Goal: Task Accomplishment & Management: Manage account settings

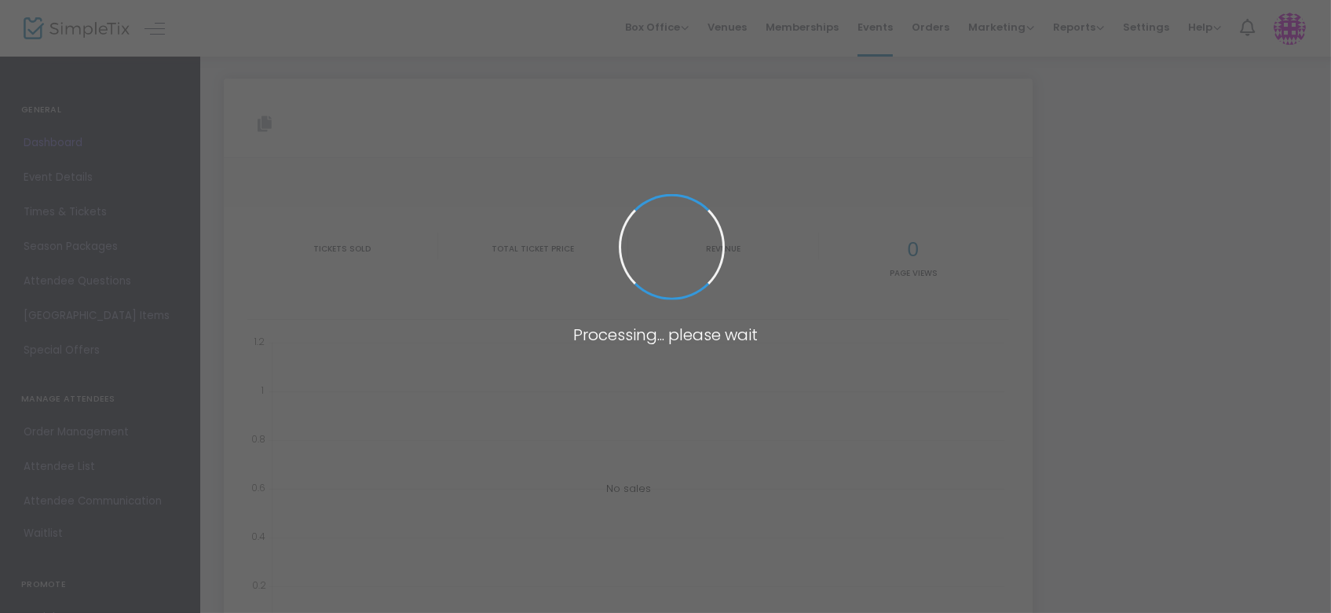
type input "[URL][DOMAIN_NAME]"
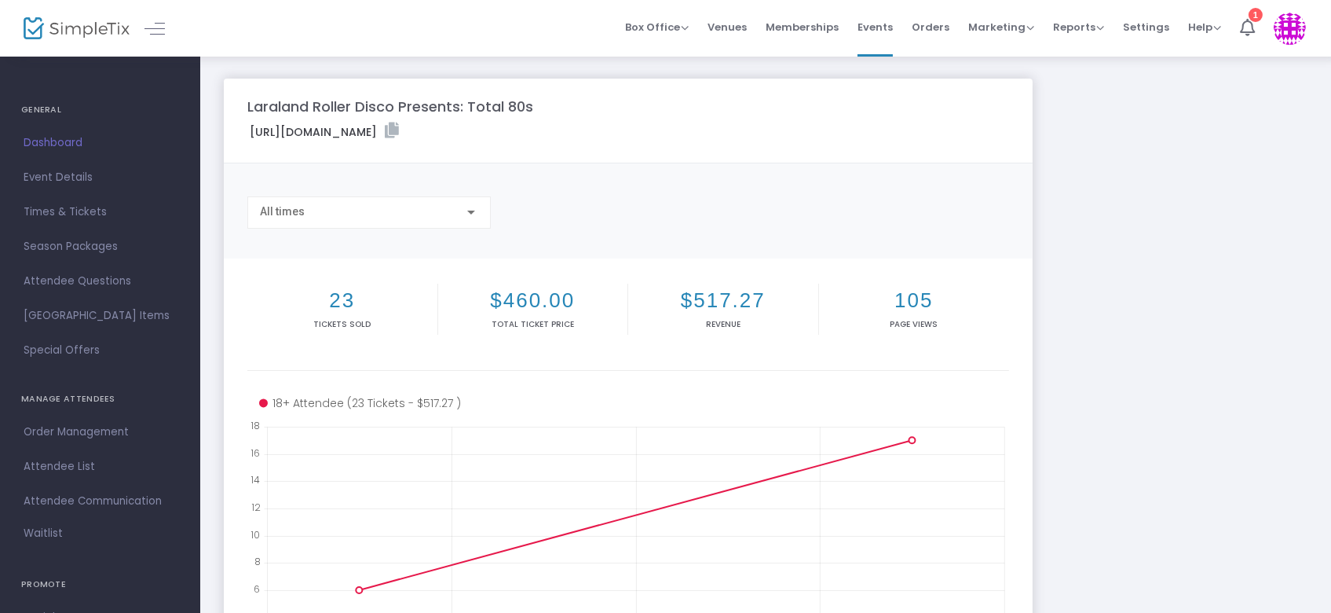
click at [41, 94] on h4 "GENERAL" at bounding box center [100, 109] width 158 height 31
click at [679, 24] on span "Box Office" at bounding box center [657, 27] width 64 height 15
click at [657, 91] on li "Bookings" at bounding box center [681, 82] width 112 height 31
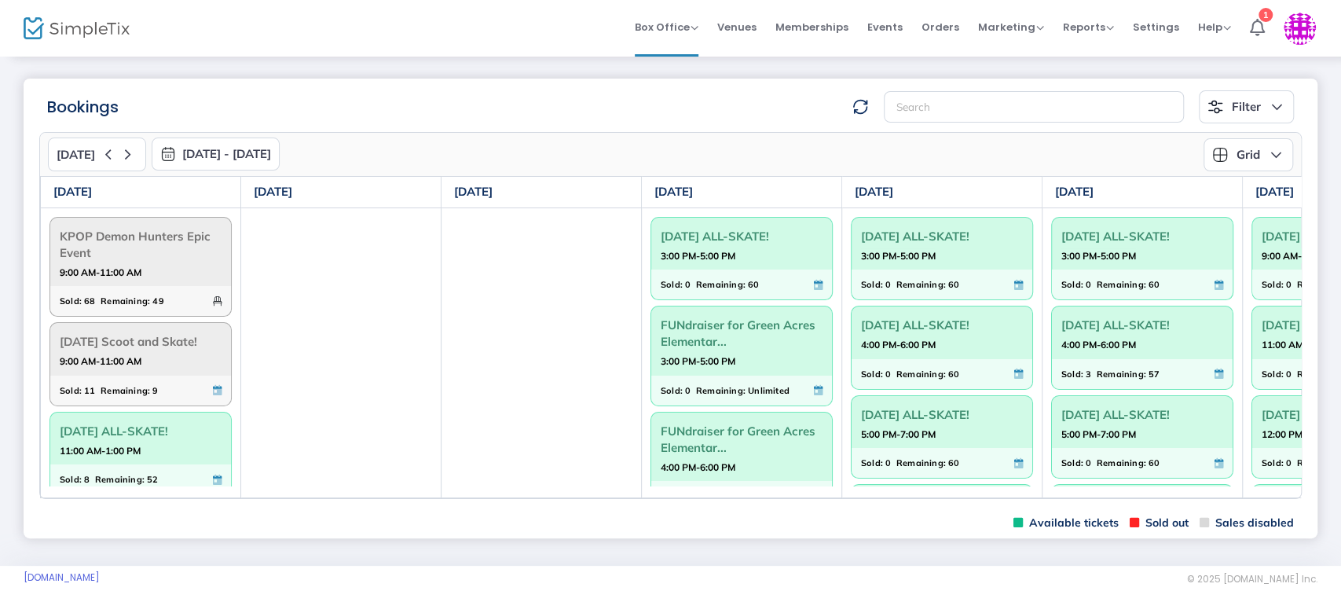
click at [59, 86] on m-panel-header "Bookings Filter Minimum available capacity Events KPOP Demon Hunters Epic Event…" at bounding box center [671, 101] width 1294 height 45
click at [198, 255] on span "KPOP Demon Hunters Epic Event" at bounding box center [141, 244] width 162 height 41
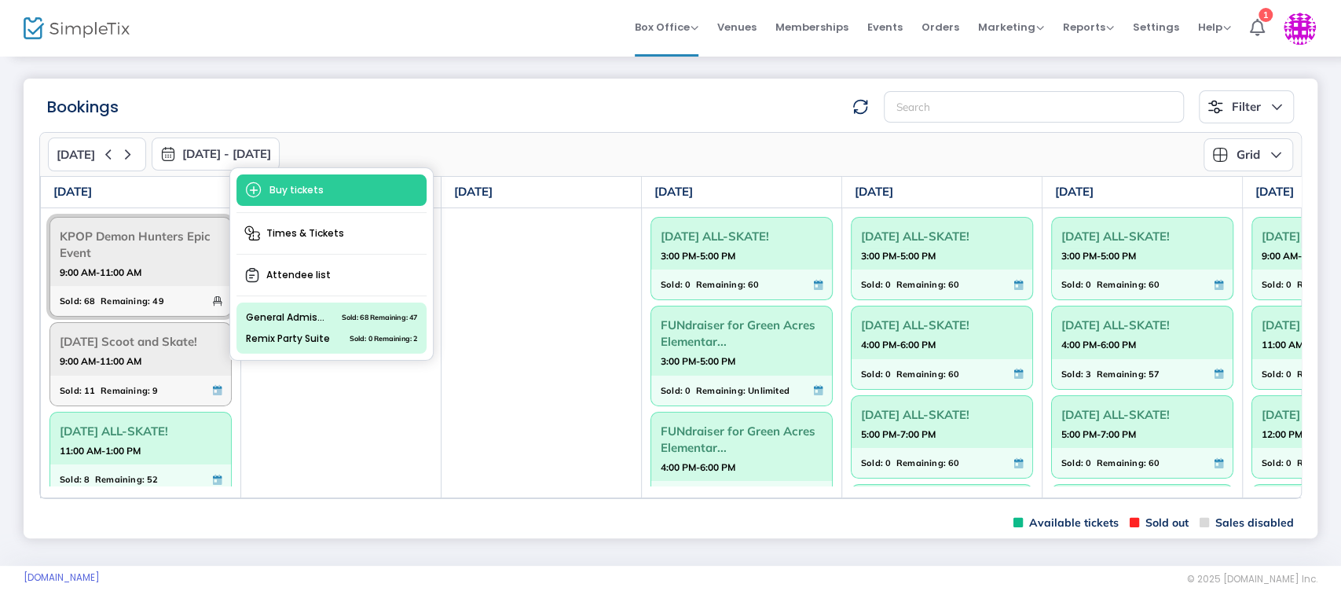
click at [59, 86] on m-panel-header "Bookings Filter Minimum available capacity Events KPOP Demon Hunters Epic Event…" at bounding box center [671, 101] width 1294 height 45
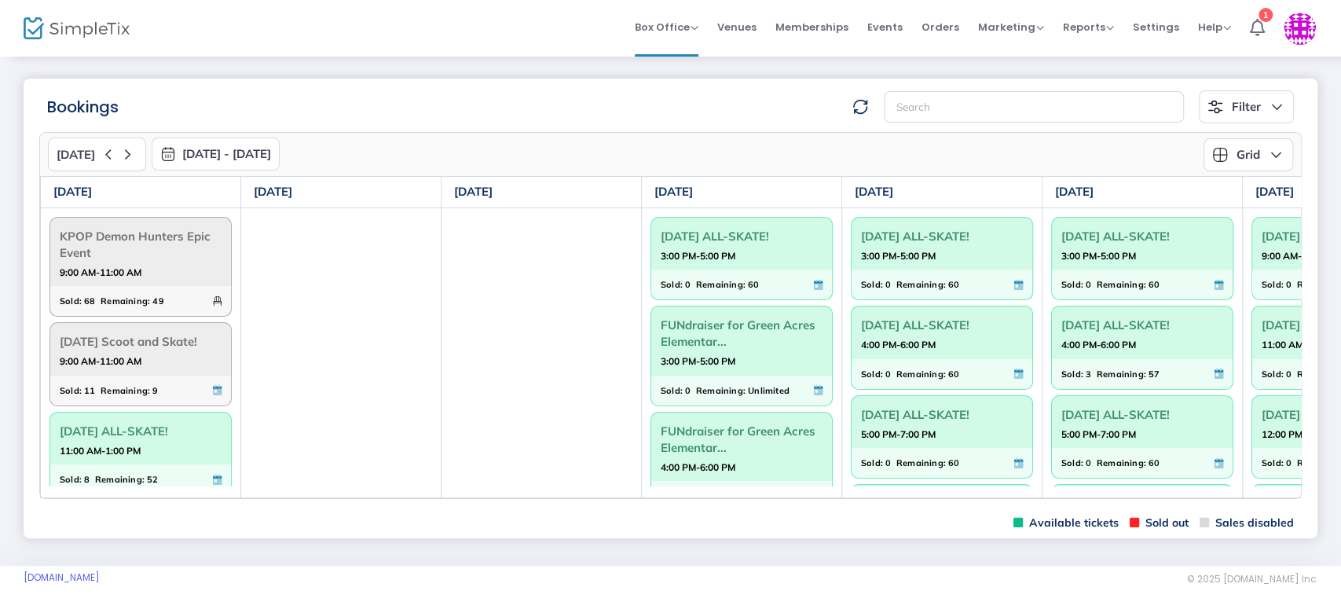
click at [182, 270] on span "9:00 AM-11:00 AM" at bounding box center [141, 273] width 162 height 16
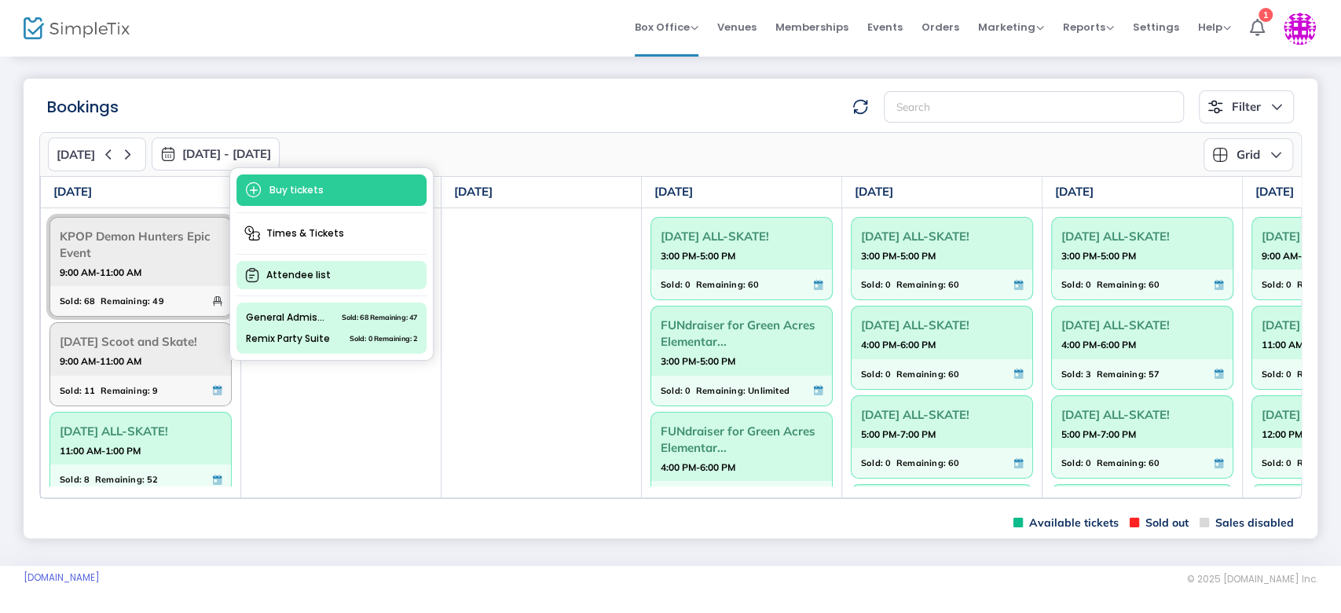
click at [291, 284] on span "Attendee list" at bounding box center [331, 275] width 190 height 28
